Goal: Task Accomplishment & Management: Manage account settings

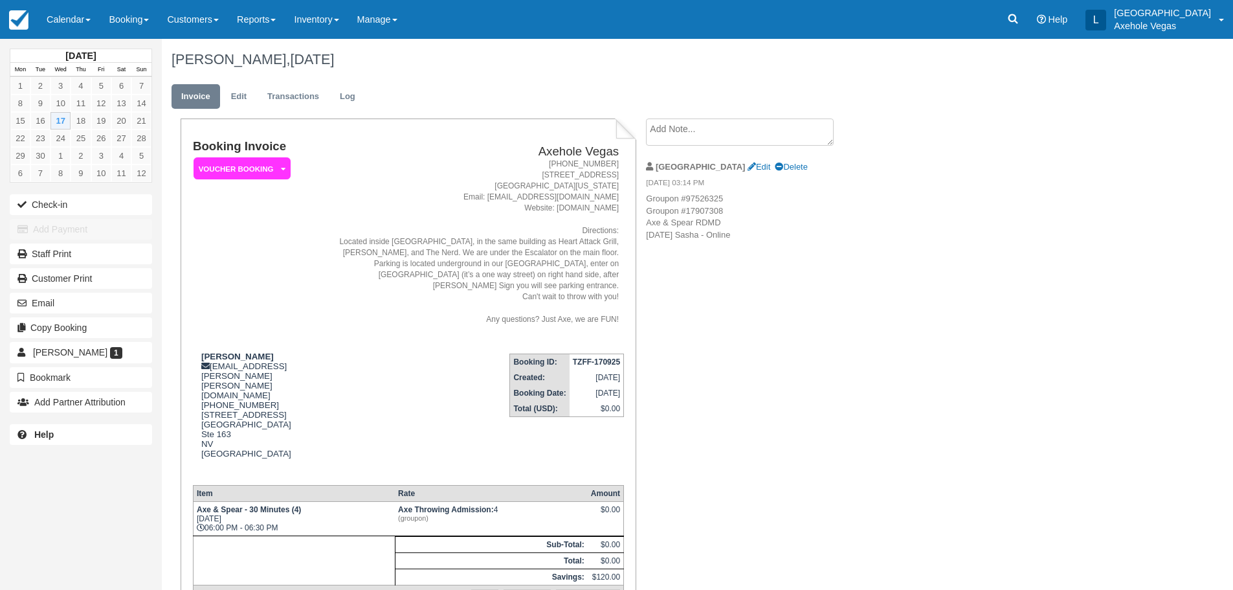
scroll to position [106, 0]
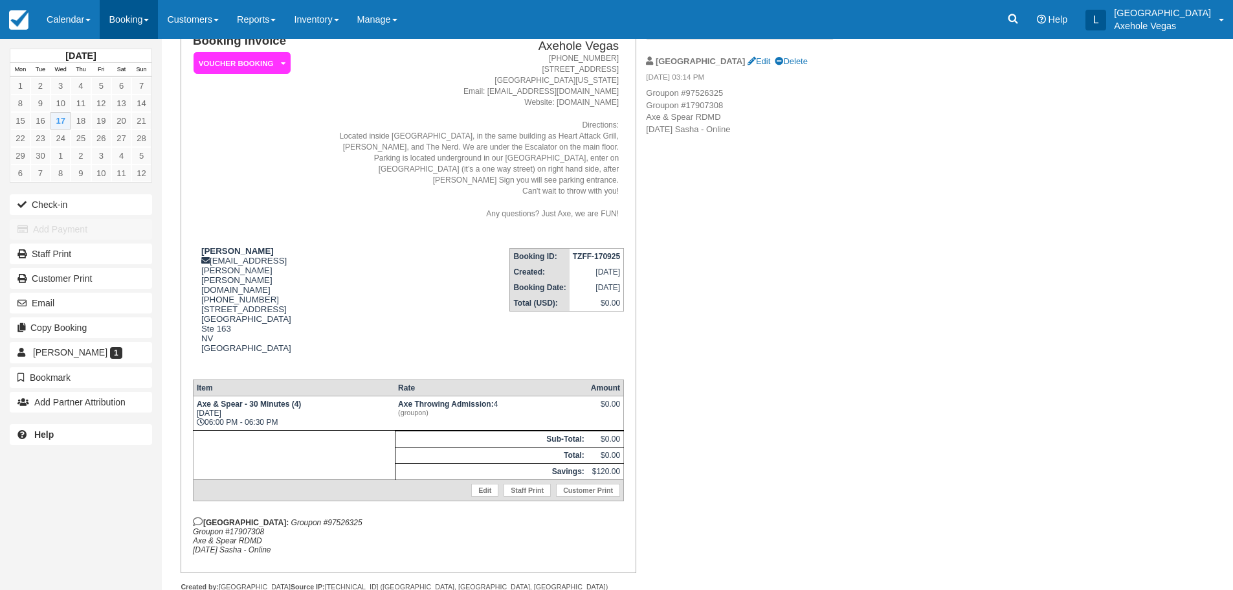
click at [122, 23] on link "Booking" at bounding box center [129, 19] width 58 height 39
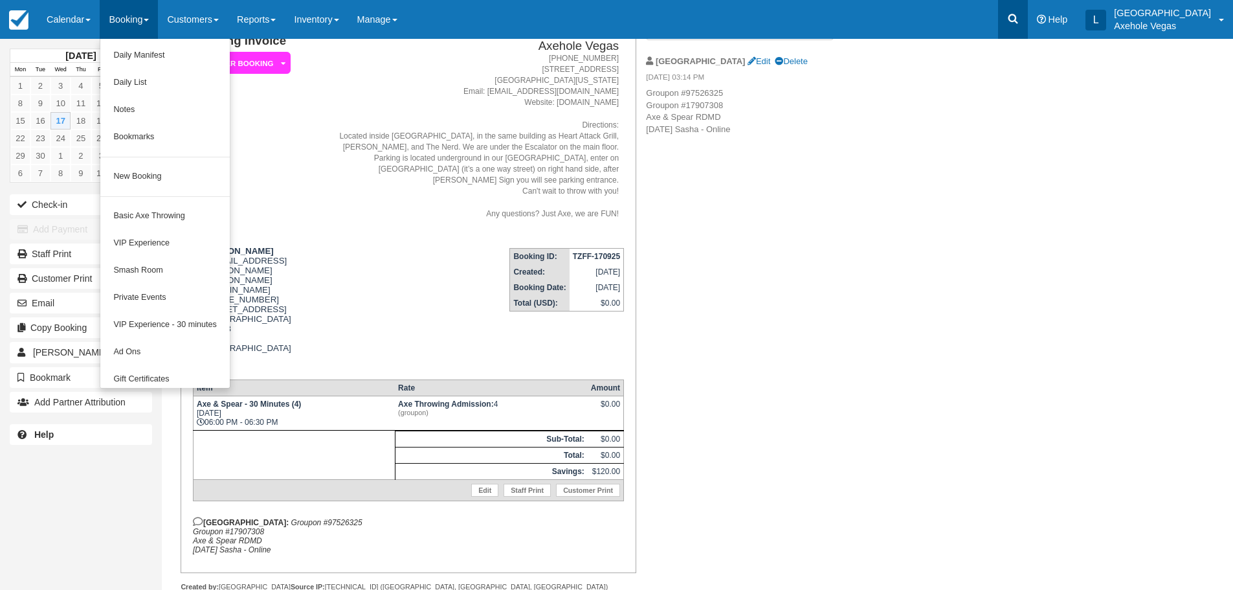
click at [1028, 24] on link at bounding box center [1013, 19] width 30 height 39
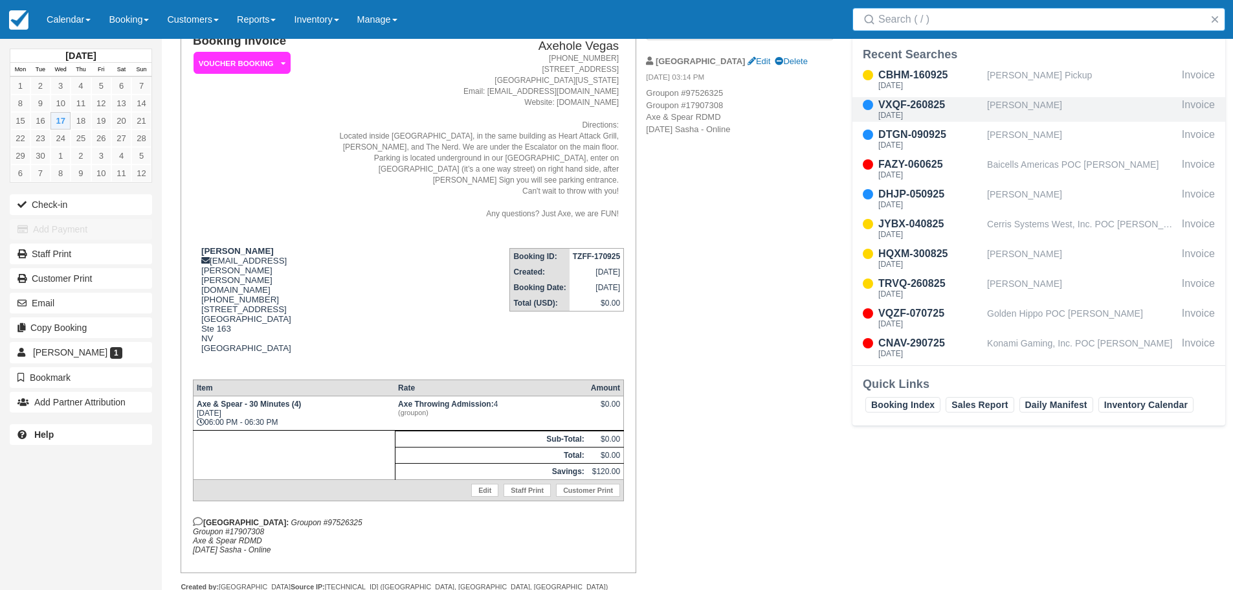
click at [961, 108] on div "VXQF-260825" at bounding box center [930, 105] width 104 height 16
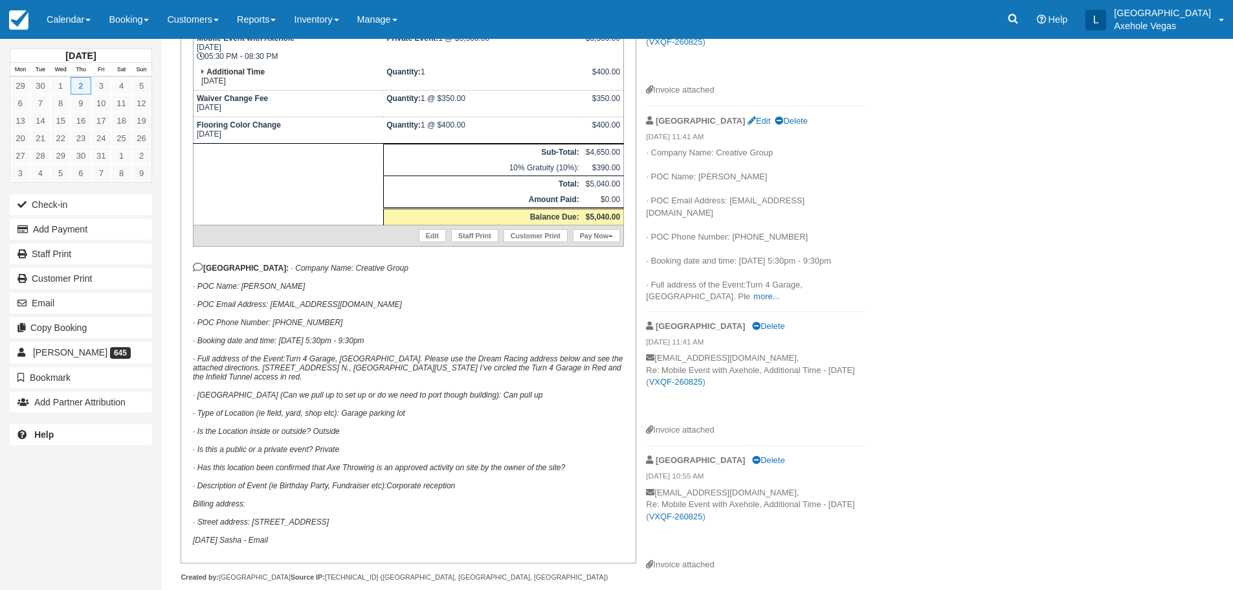
scroll to position [397, 0]
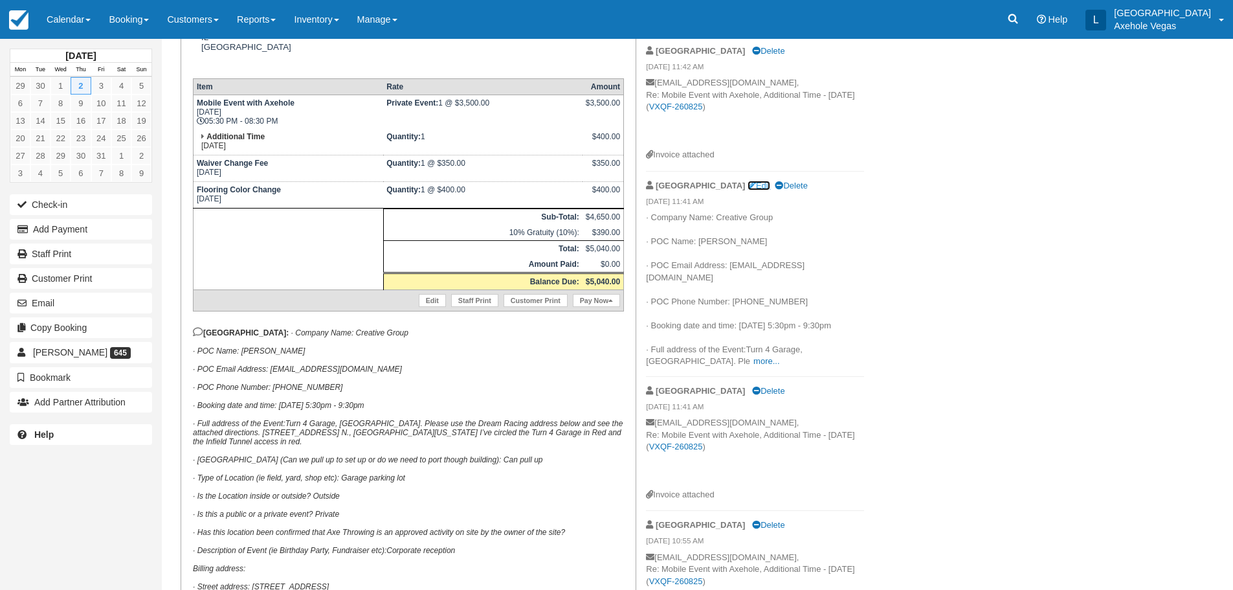
click at [748, 188] on link "Edit" at bounding box center [759, 186] width 23 height 10
type textarea "· Loremip Dolo: Sitametc Adipi · ELI Sedd: Eiusmodte Incididu · UTL Etdol Magna…"
checkbox input "true"
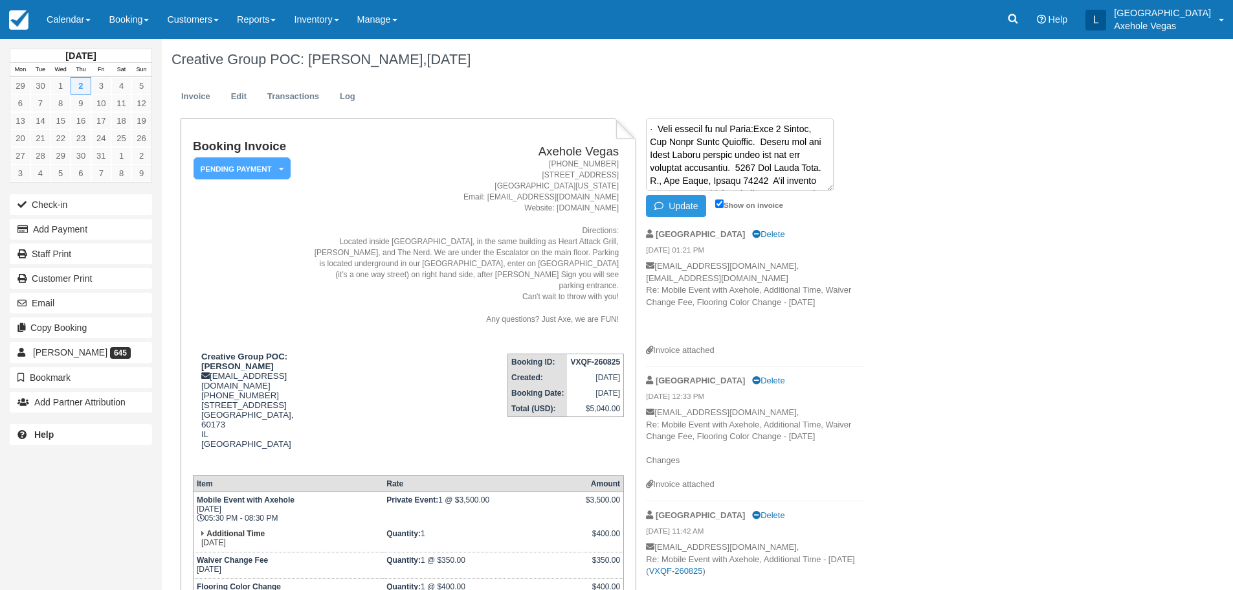
scroll to position [91, 0]
click at [695, 166] on textarea at bounding box center [740, 154] width 188 height 72
type textarea "· Loremip Dolo: Sitametc Adipi · ELI Sedd: Eiusmodte Incididu · UTL Etdol Magna…"
click at [685, 201] on button "Update" at bounding box center [676, 206] width 60 height 22
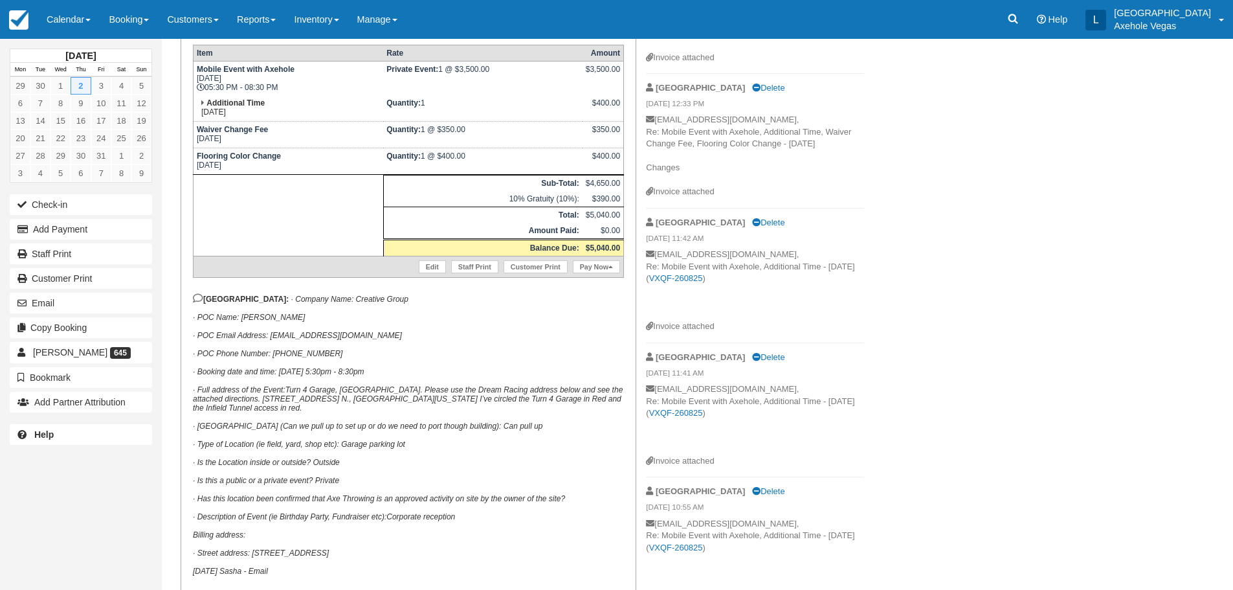
scroll to position [453, 0]
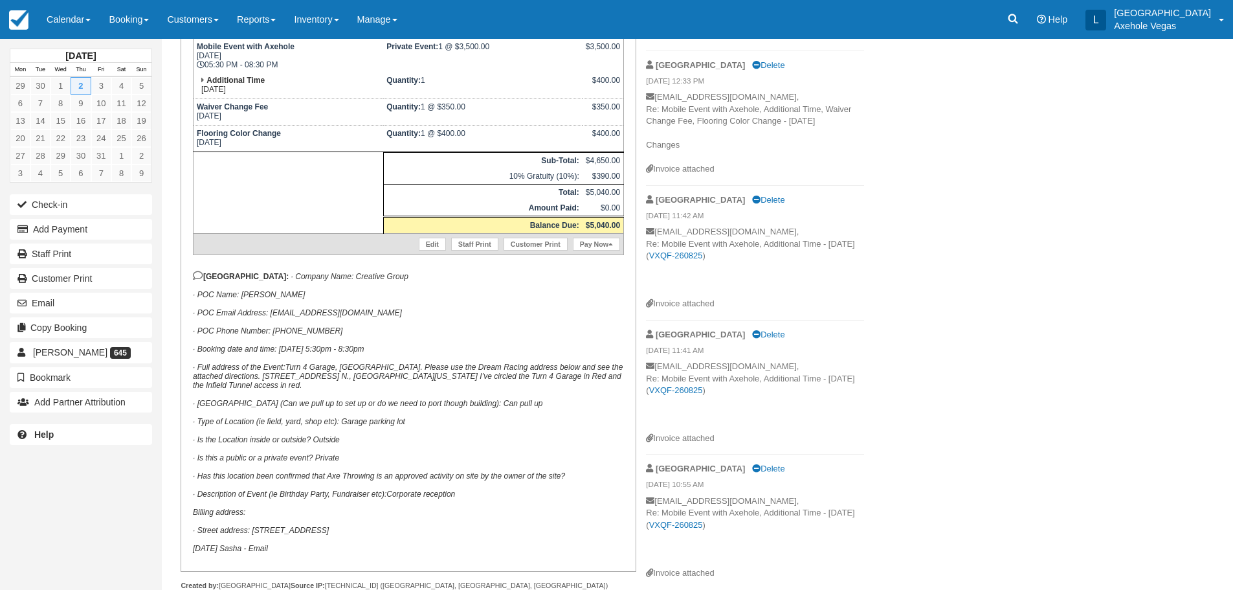
drag, startPoint x: 325, startPoint y: 365, endPoint x: 203, endPoint y: 369, distance: 121.7
click at [203, 369] on p "[GEOGRAPHIC_DATA]: · Company Name: Creative Group · POC Name: [PERSON_NAME] · P…" at bounding box center [408, 412] width 431 height 282
